Goal: Information Seeking & Learning: Learn about a topic

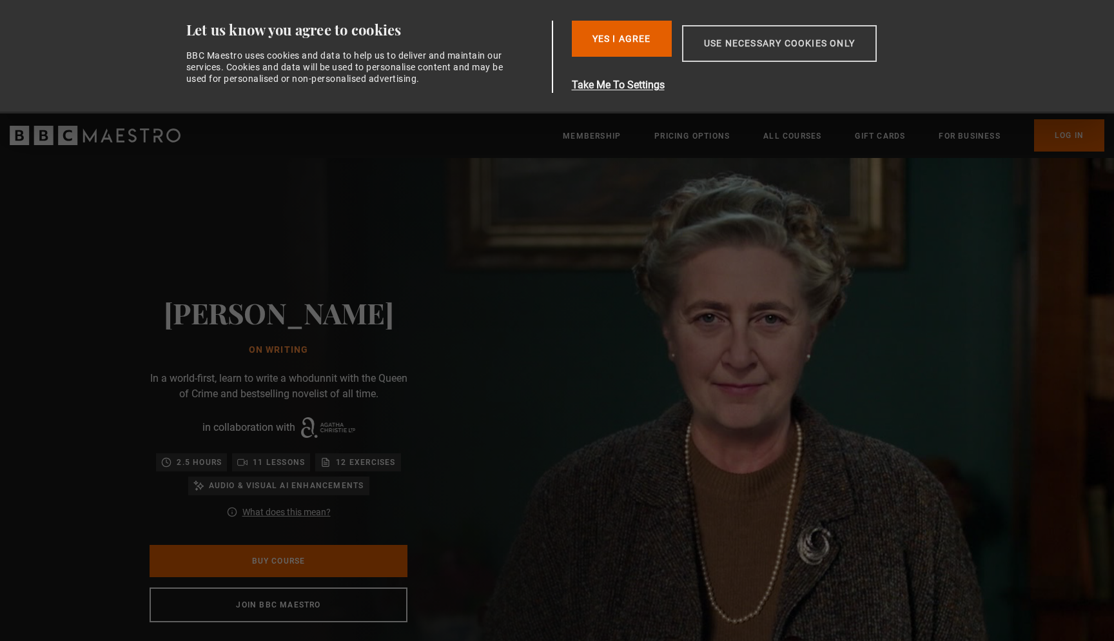
click at [766, 43] on button "Use necessary cookies only" at bounding box center [779, 43] width 195 height 37
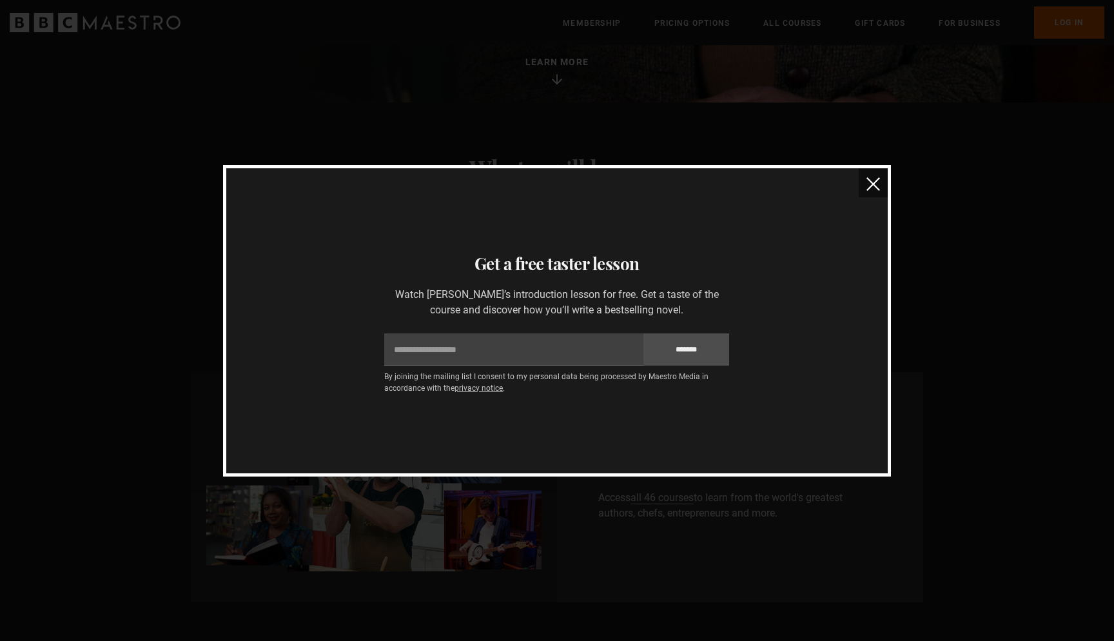
scroll to position [543, 0]
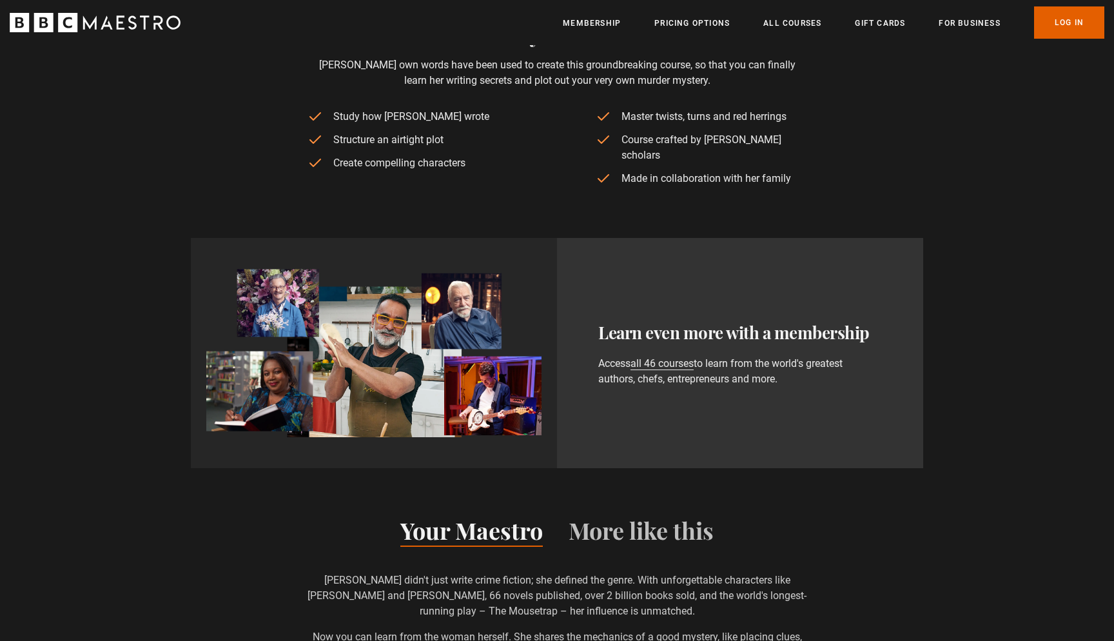
scroll to position [763, 0]
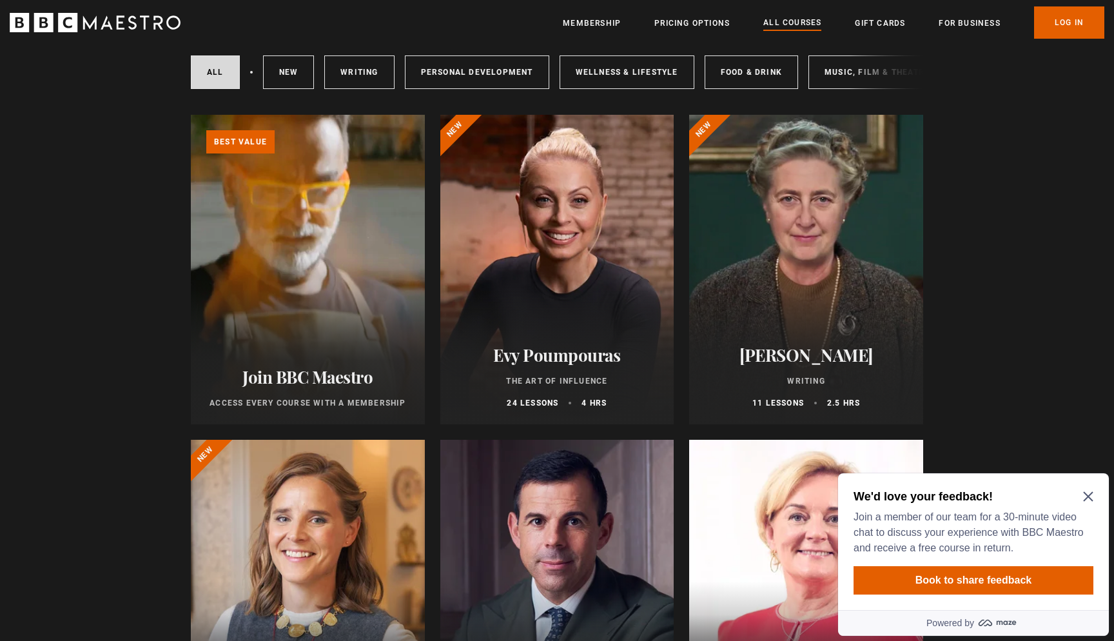
scroll to position [309, 0]
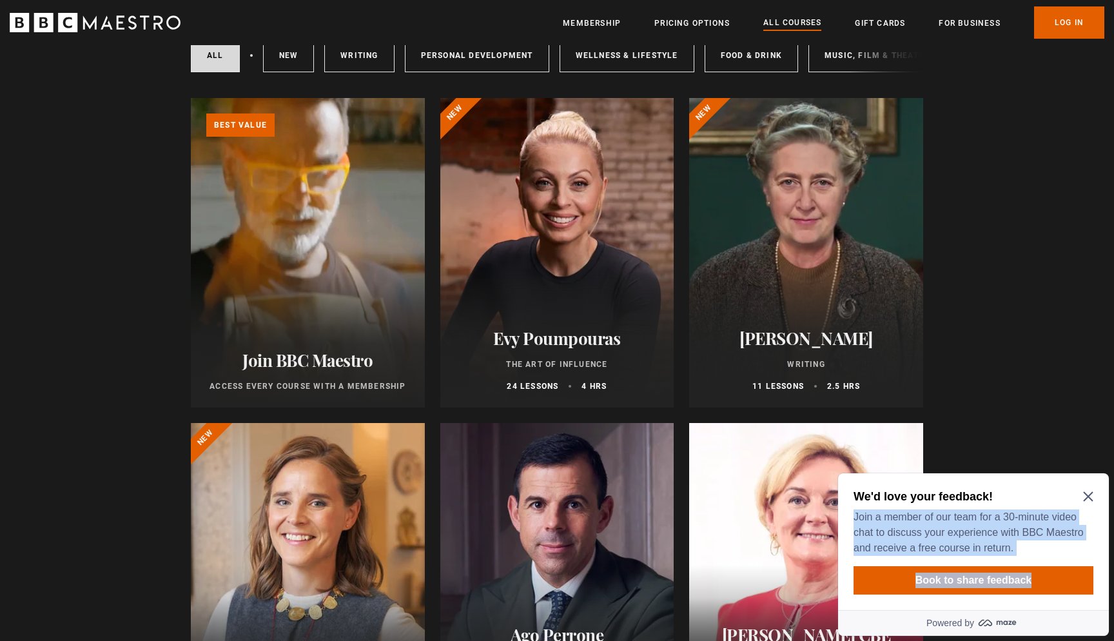
click at [1090, 491] on div "We'd love your feedback! Join a member of our team for a 30-minute video chat t…" at bounding box center [973, 541] width 271 height 137
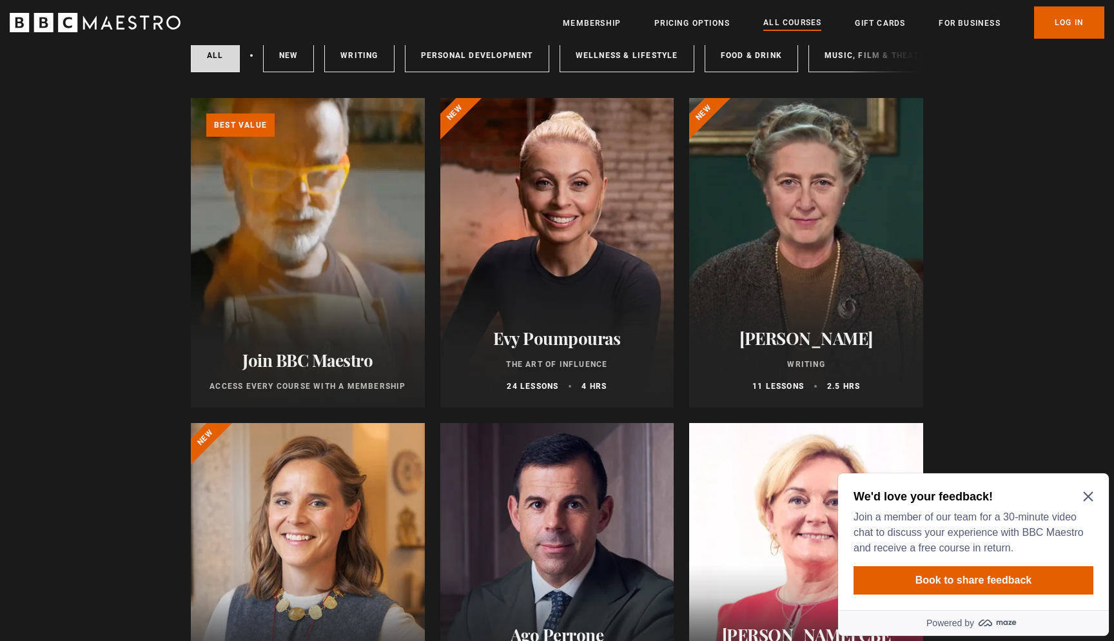
click at [1095, 493] on div "We'd love your feedback! Join a member of our team for a 30-minute video chat t…" at bounding box center [973, 541] width 271 height 137
click at [1086, 494] on icon "Close Maze Prompt" at bounding box center [1088, 497] width 10 height 10
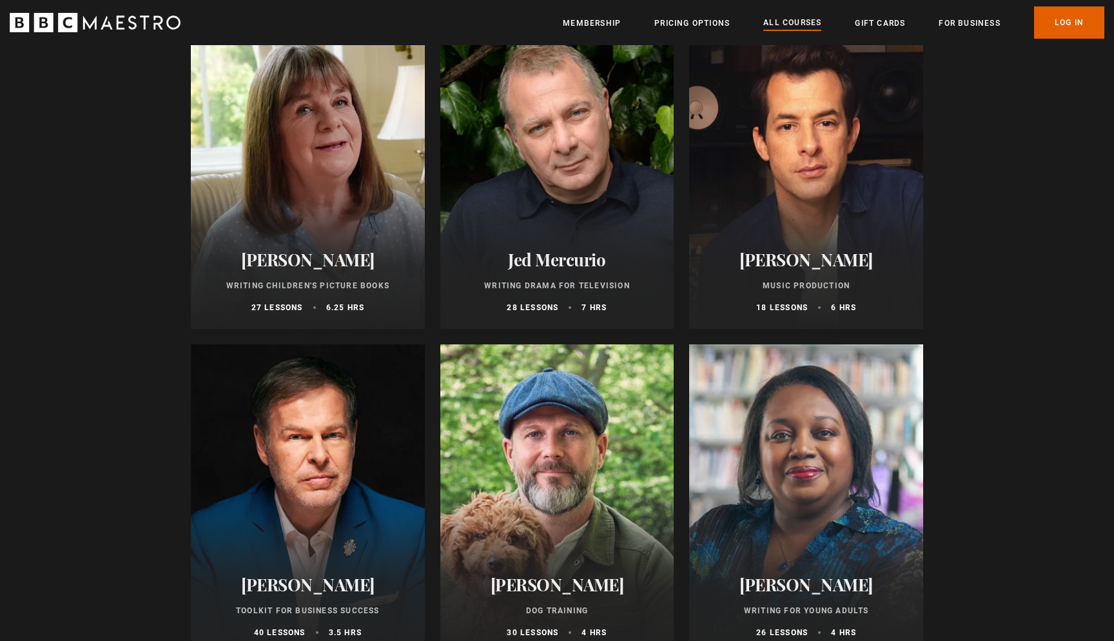
scroll to position [3967, 0]
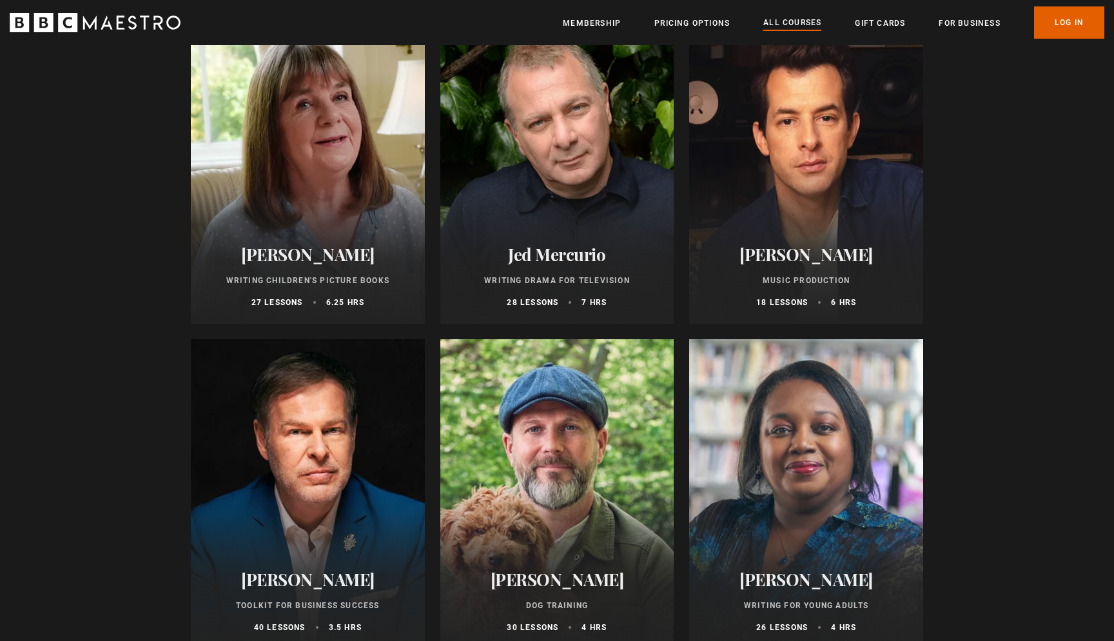
click at [366, 206] on div at bounding box center [308, 168] width 234 height 309
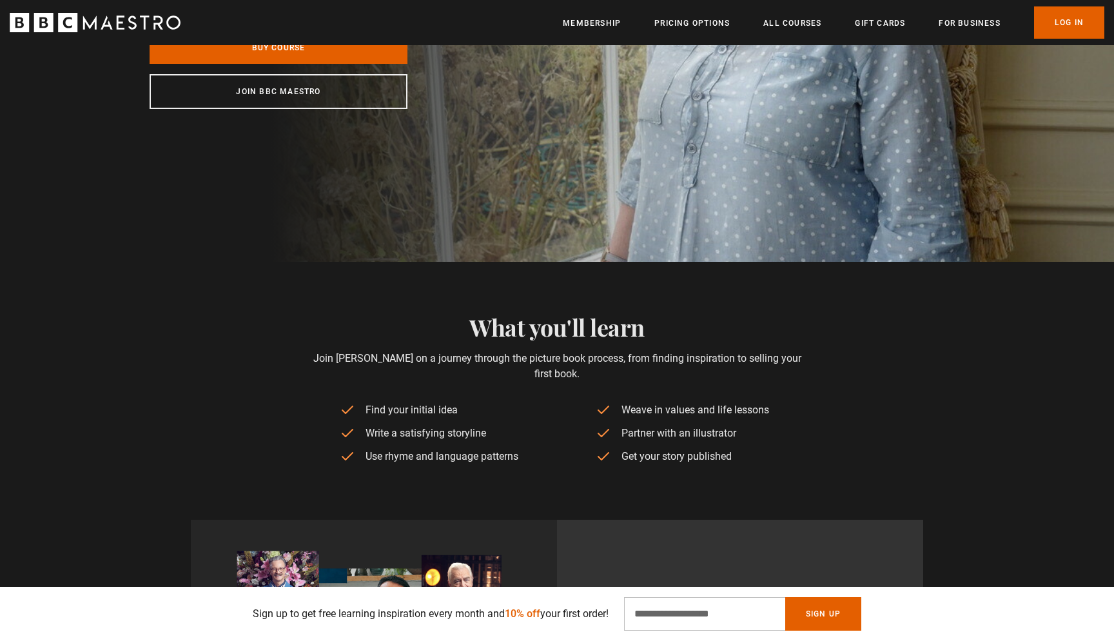
scroll to position [197, 0]
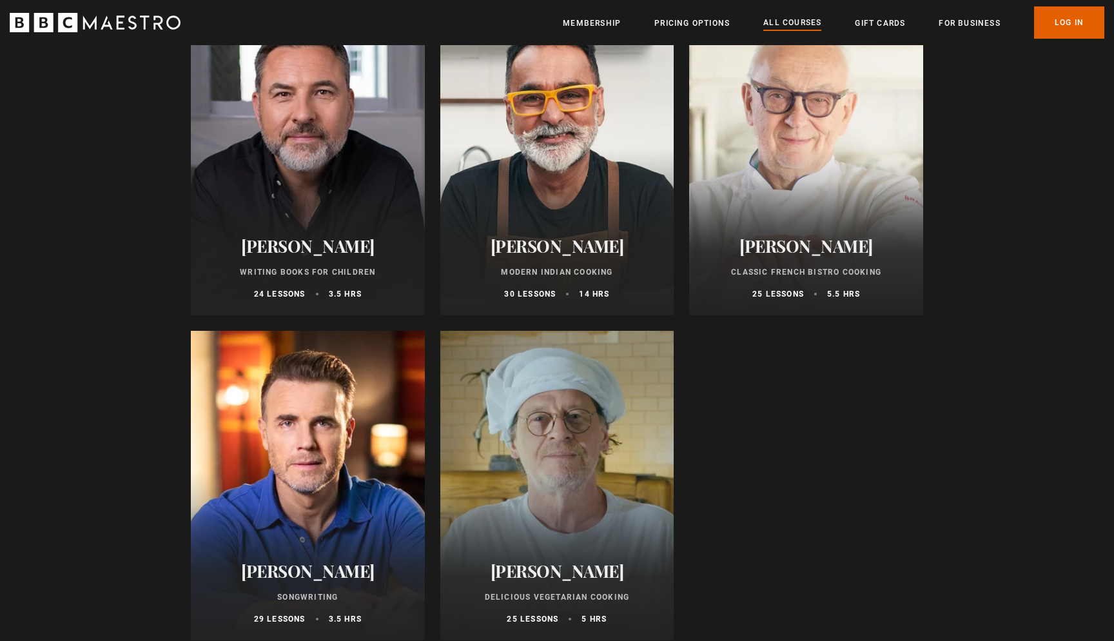
scroll to position [5054, 0]
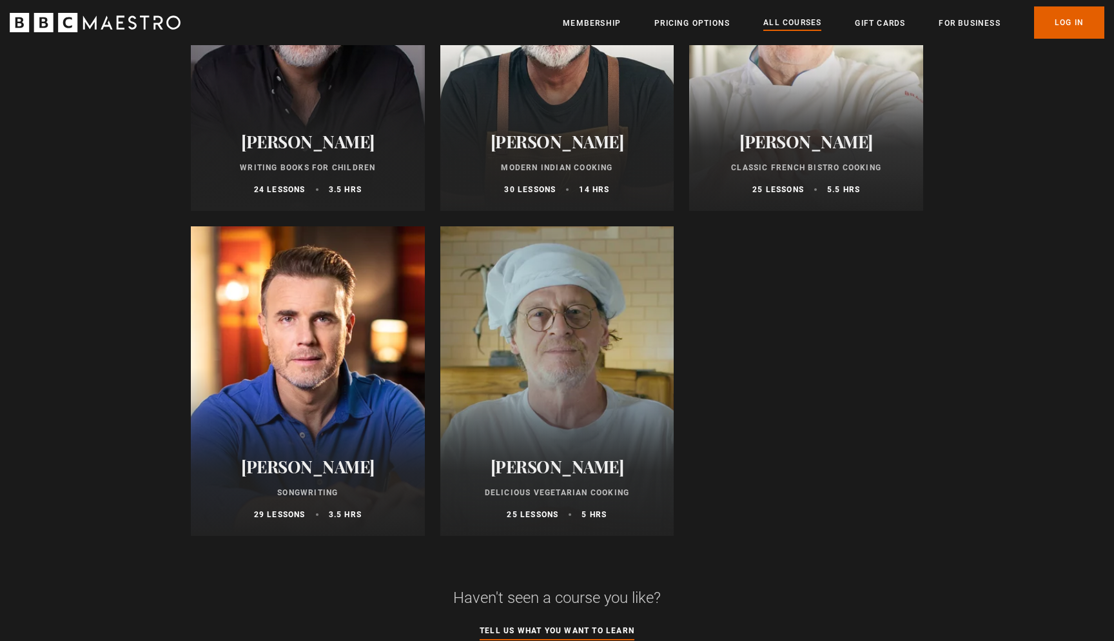
click at [562, 337] on div at bounding box center [557, 380] width 234 height 309
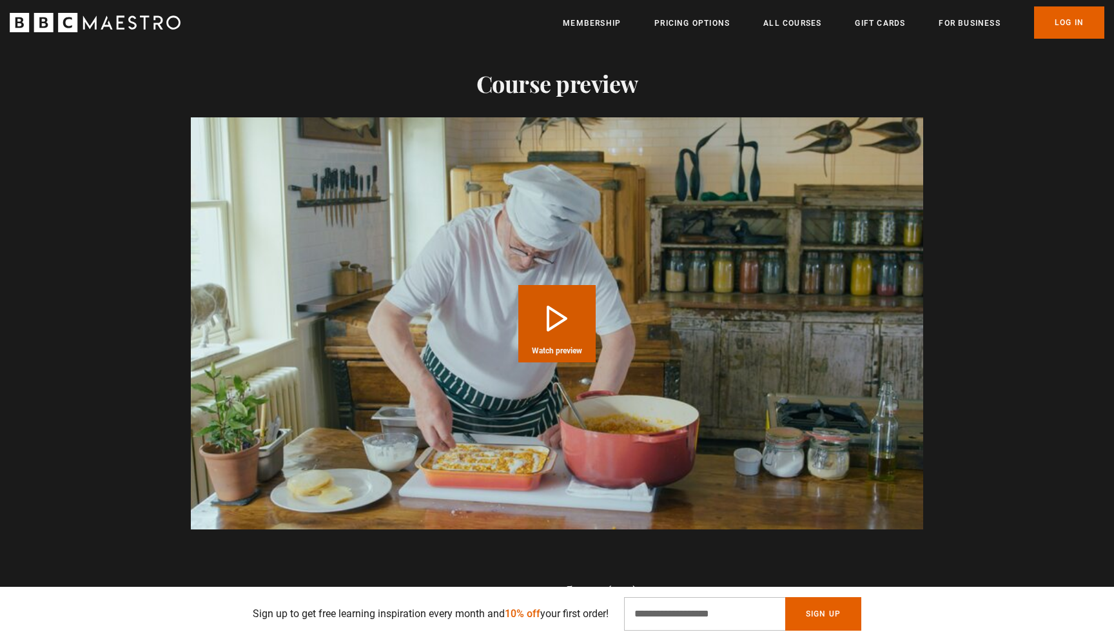
scroll to position [1290, 0]
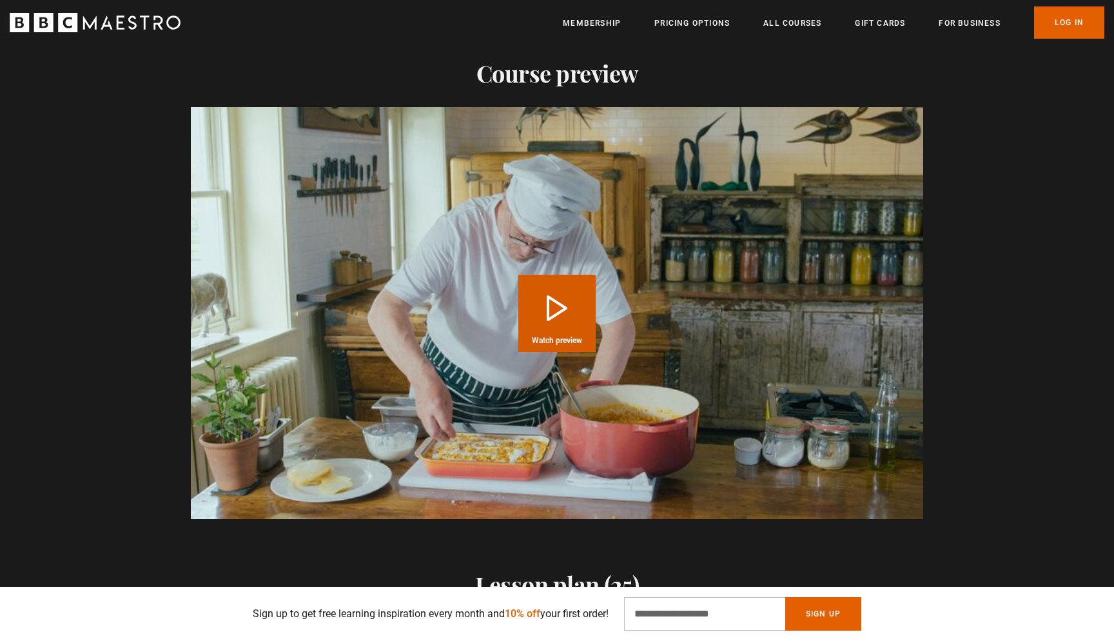
click at [553, 321] on button "Play Course overview for Delicious Vegetarian Cooking with Marco Pierre White W…" at bounding box center [556, 313] width 77 height 77
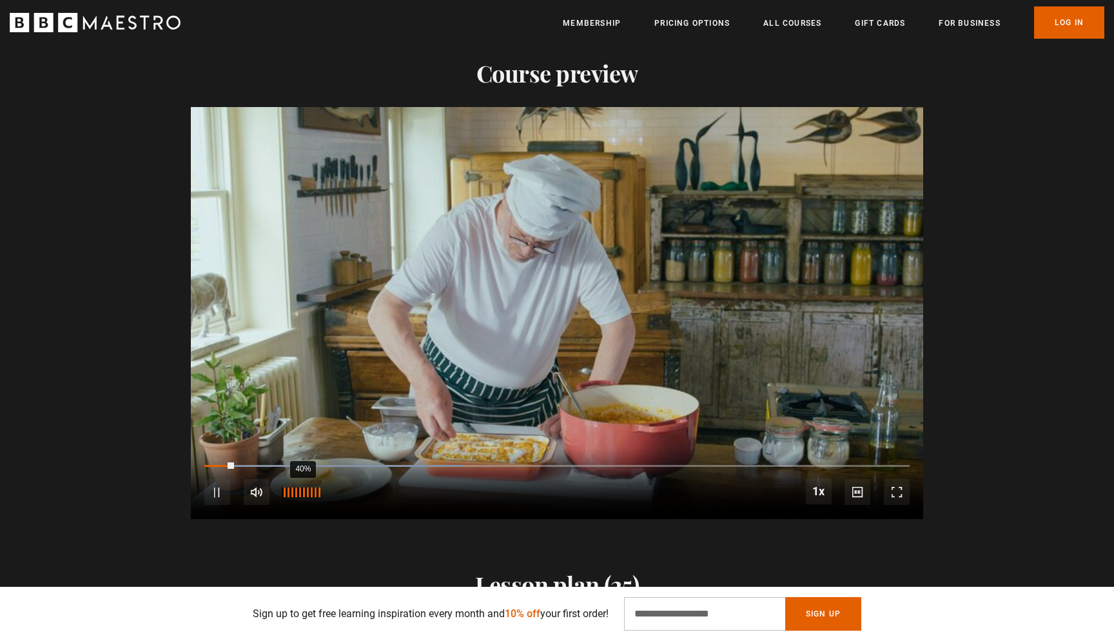
click at [302, 488] on div "40%" at bounding box center [302, 492] width 1 height 10
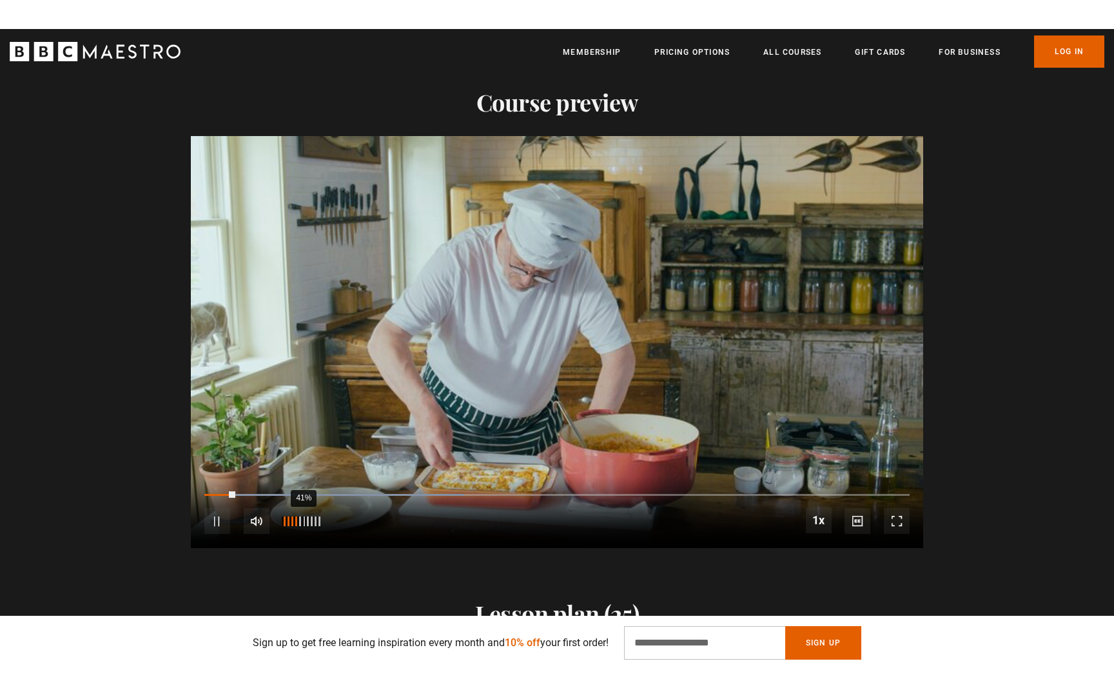
scroll to position [0, 169]
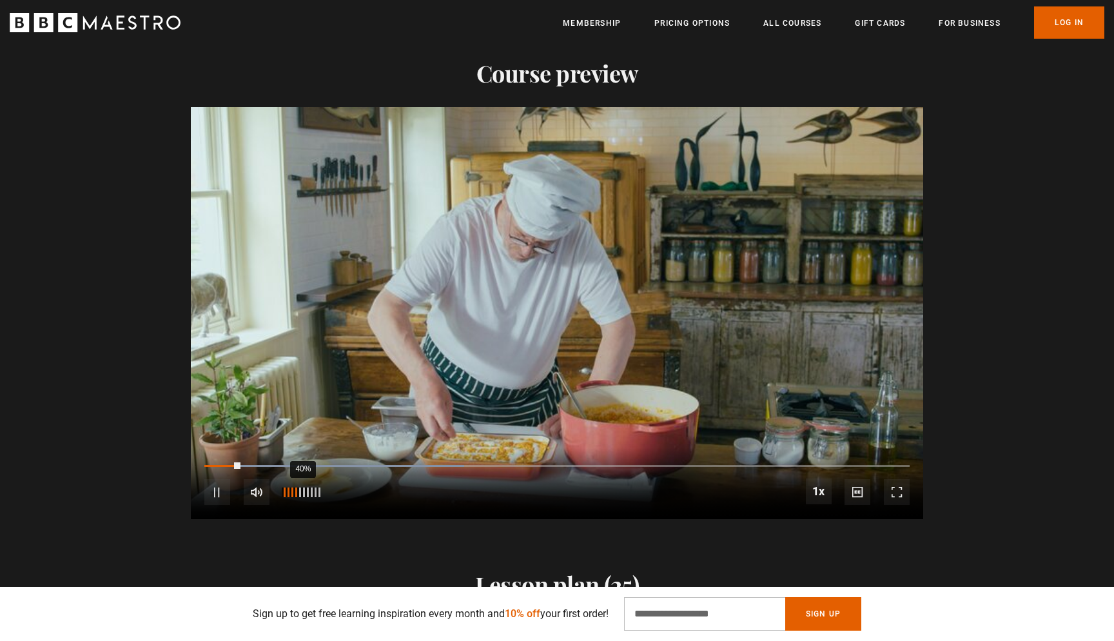
click at [302, 488] on div "40%" at bounding box center [302, 492] width 1 height 10
click at [901, 491] on span "Video Player" at bounding box center [897, 492] width 26 height 26
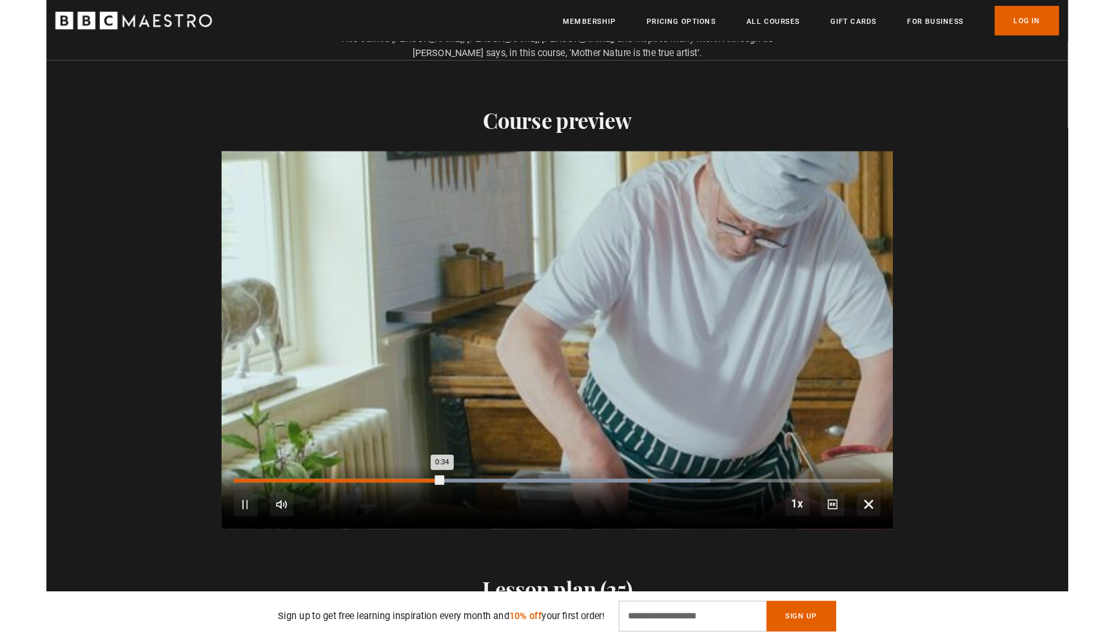
scroll to position [0, 676]
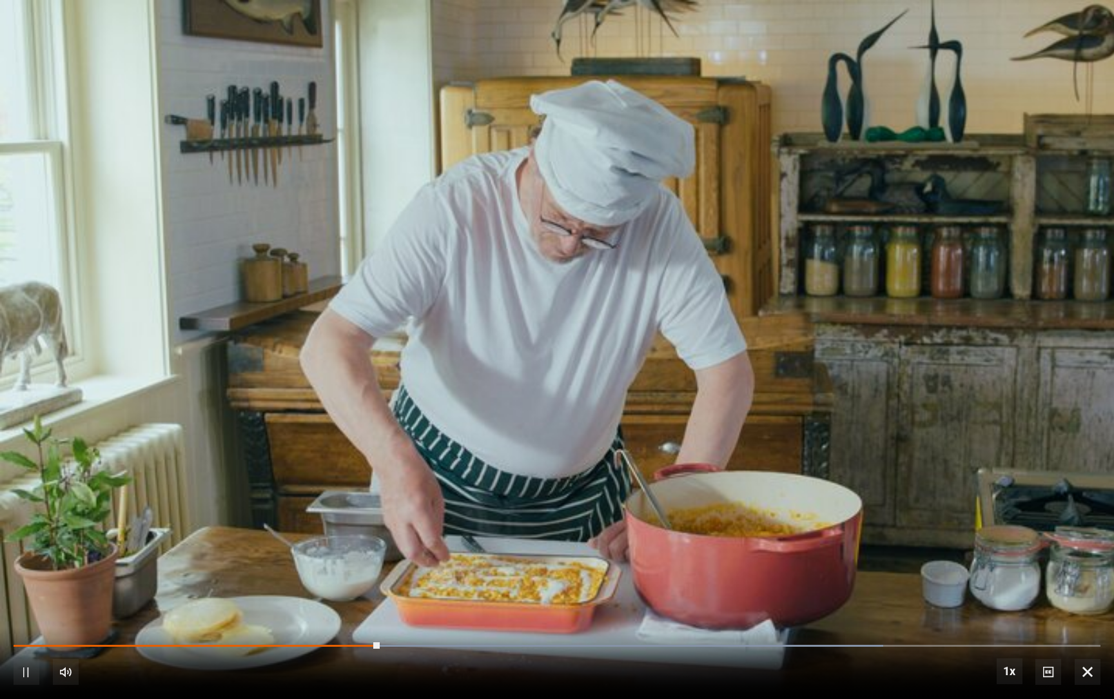
click at [1092, 640] on span "Video Player" at bounding box center [1088, 672] width 26 height 26
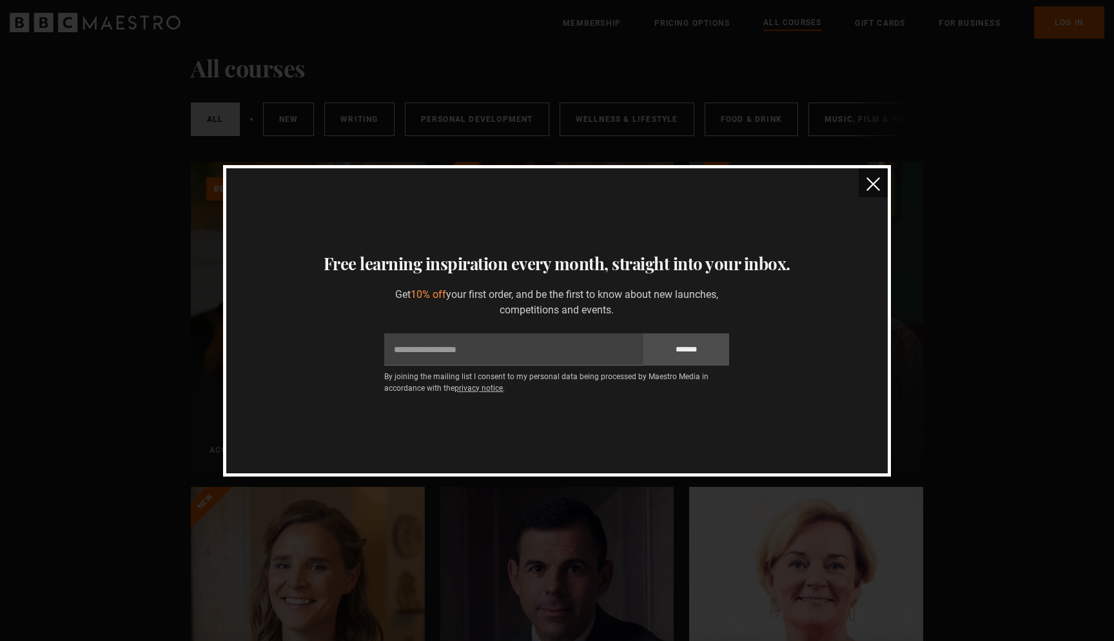
scroll to position [239, 0]
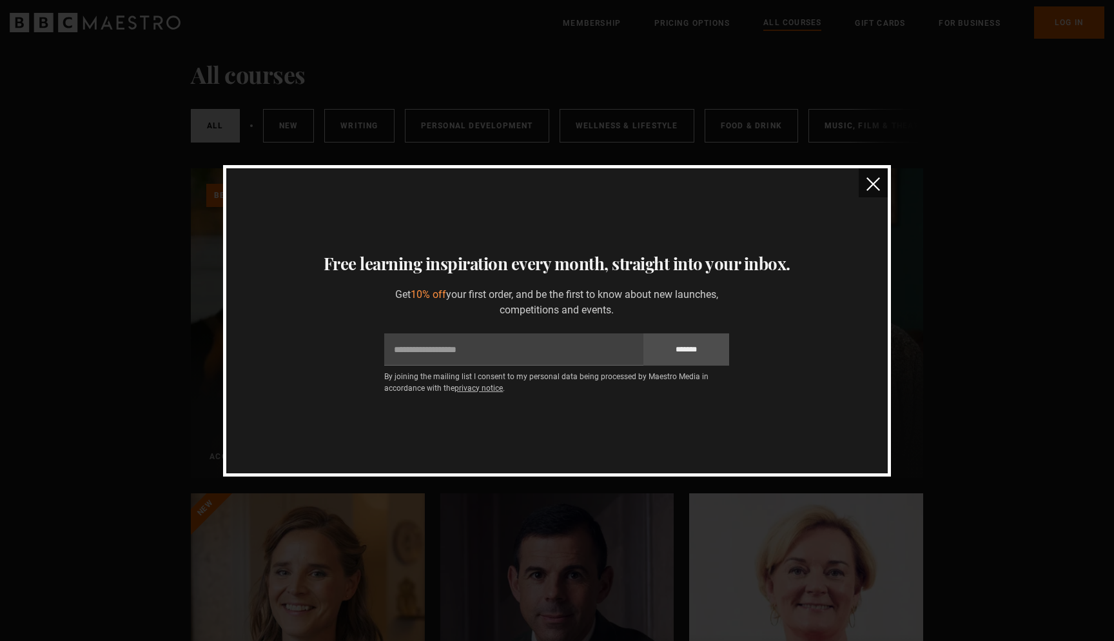
click at [874, 182] on img "close" at bounding box center [873, 184] width 14 height 14
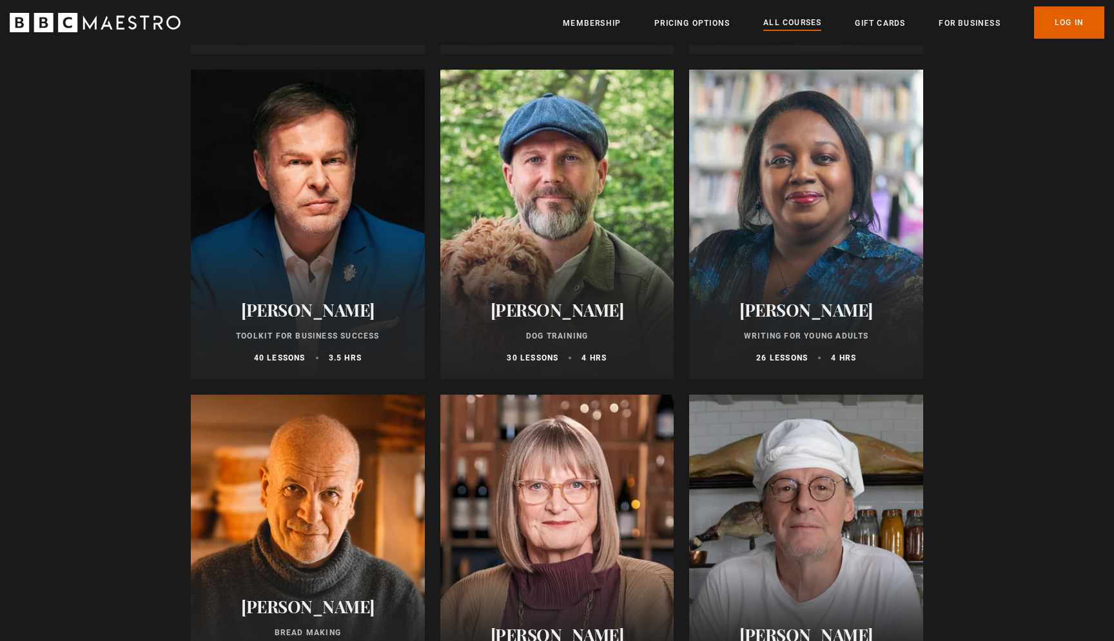
scroll to position [4241, 0]
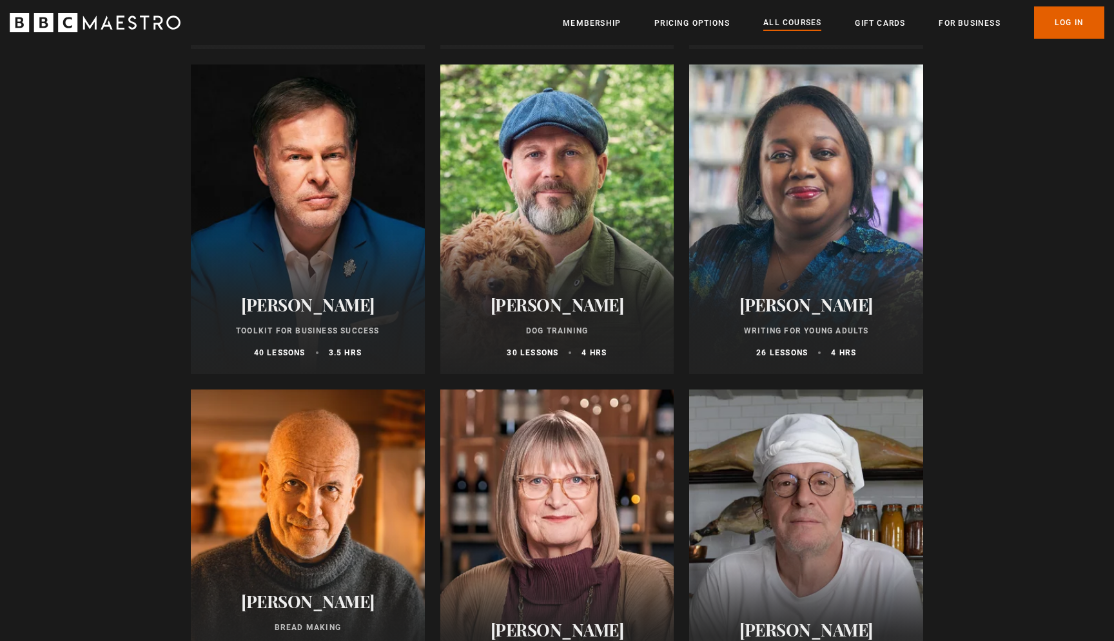
click at [341, 259] on div at bounding box center [308, 218] width 234 height 309
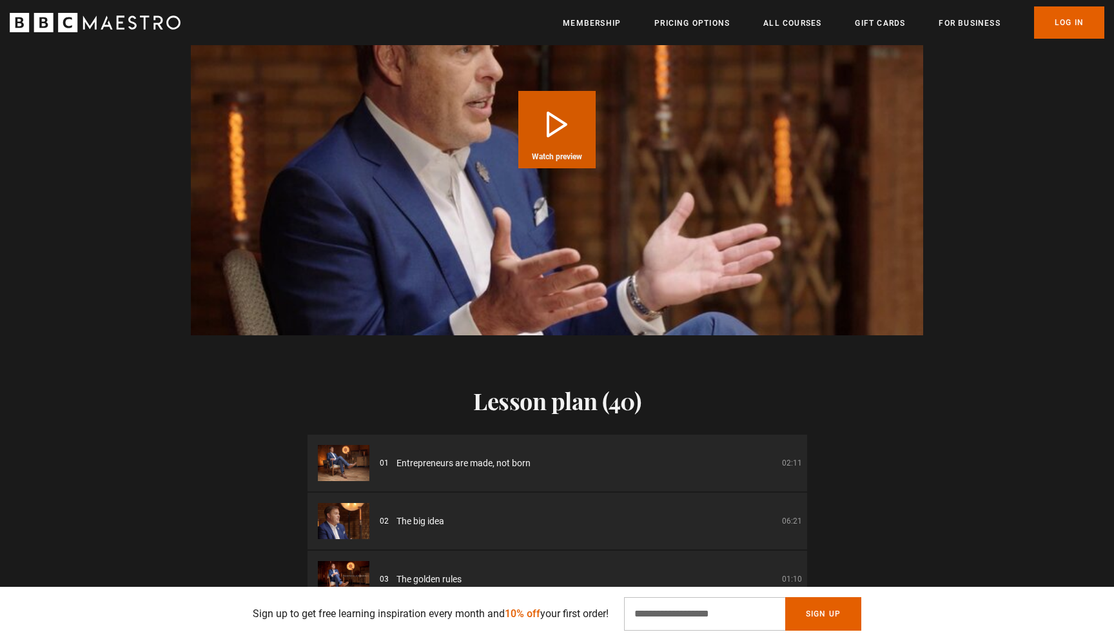
click at [572, 133] on button "Play Course overview for Toolkit for Business Success with [PERSON_NAME] Watch …" at bounding box center [556, 129] width 77 height 77
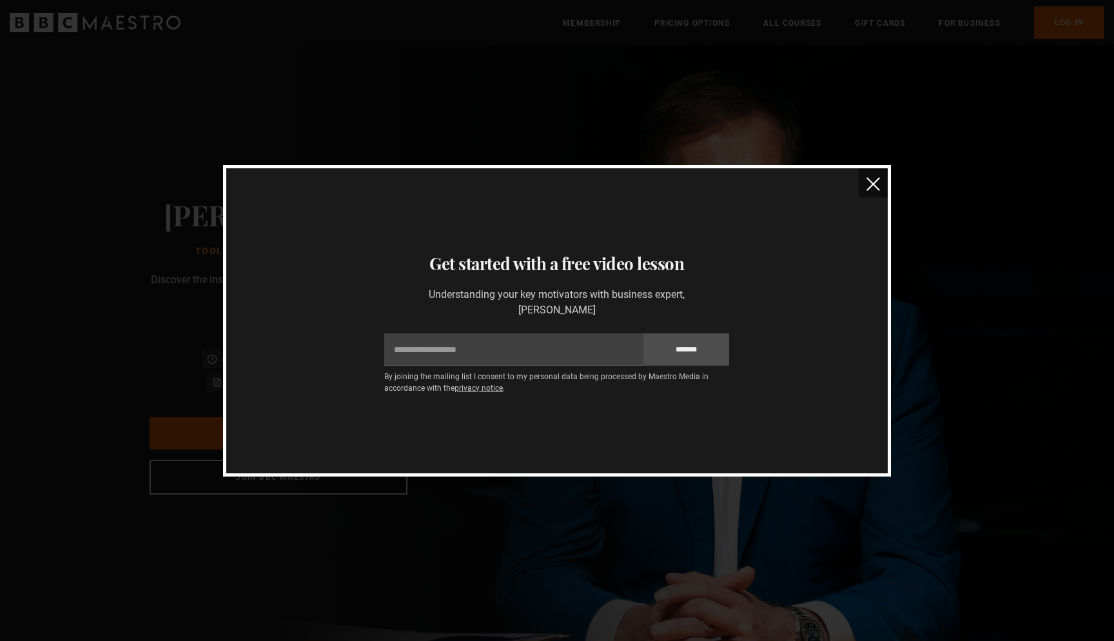
click at [870, 190] on img "close" at bounding box center [873, 184] width 14 height 14
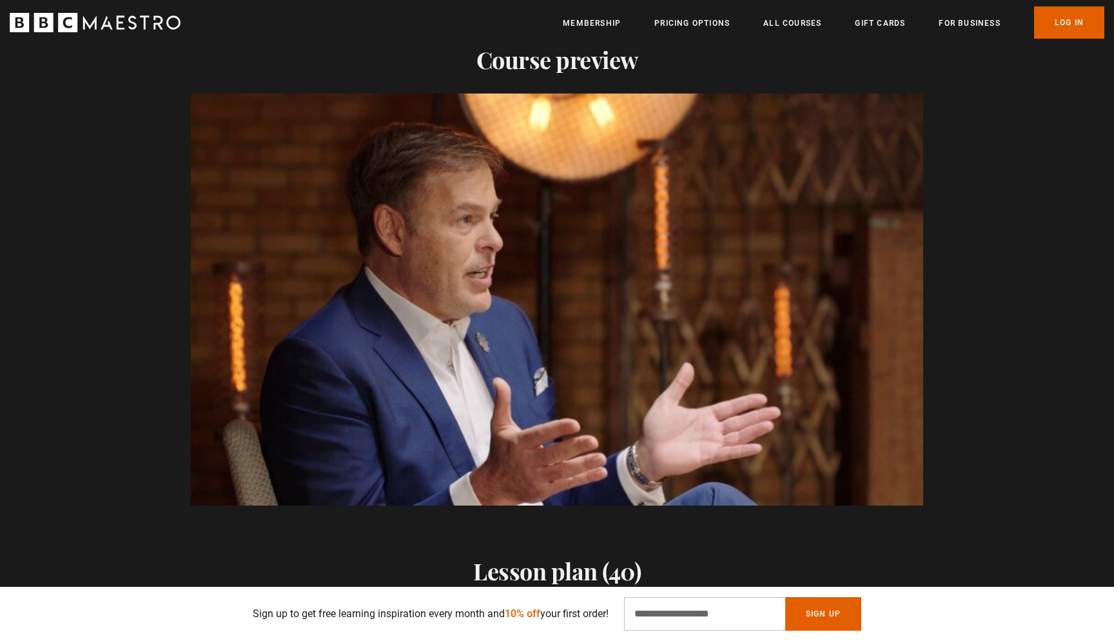
scroll to position [0, 2365]
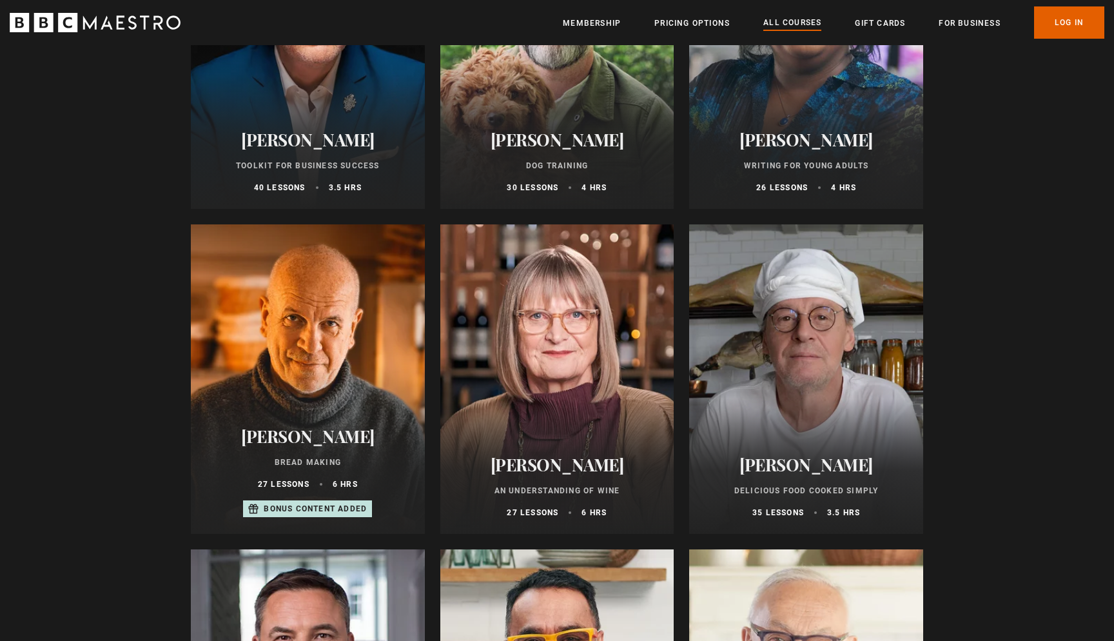
scroll to position [4466, 0]
